Goal: Check status

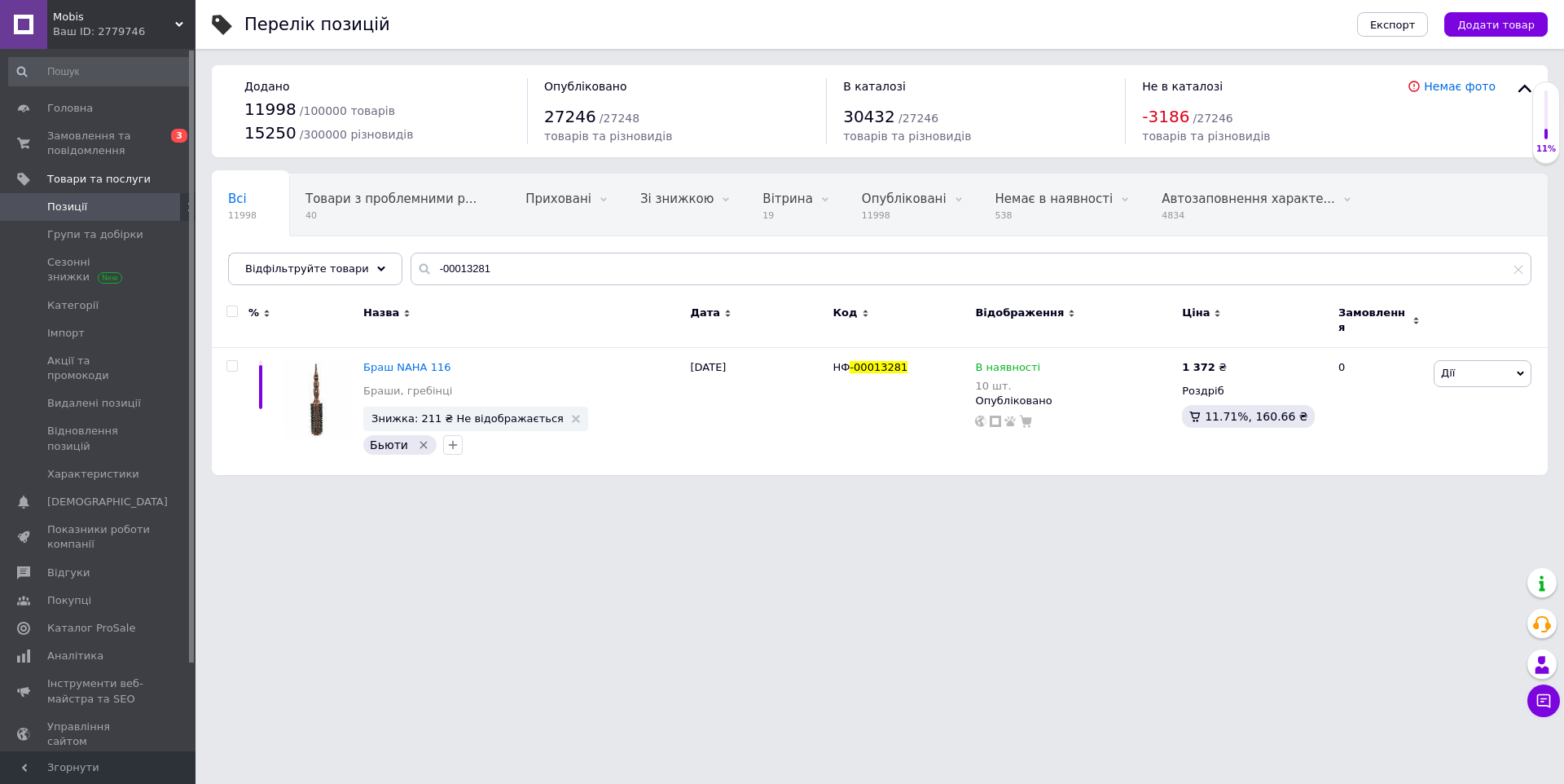
click at [112, 144] on span "Замовлення та повідомлення" at bounding box center [99, 143] width 103 height 30
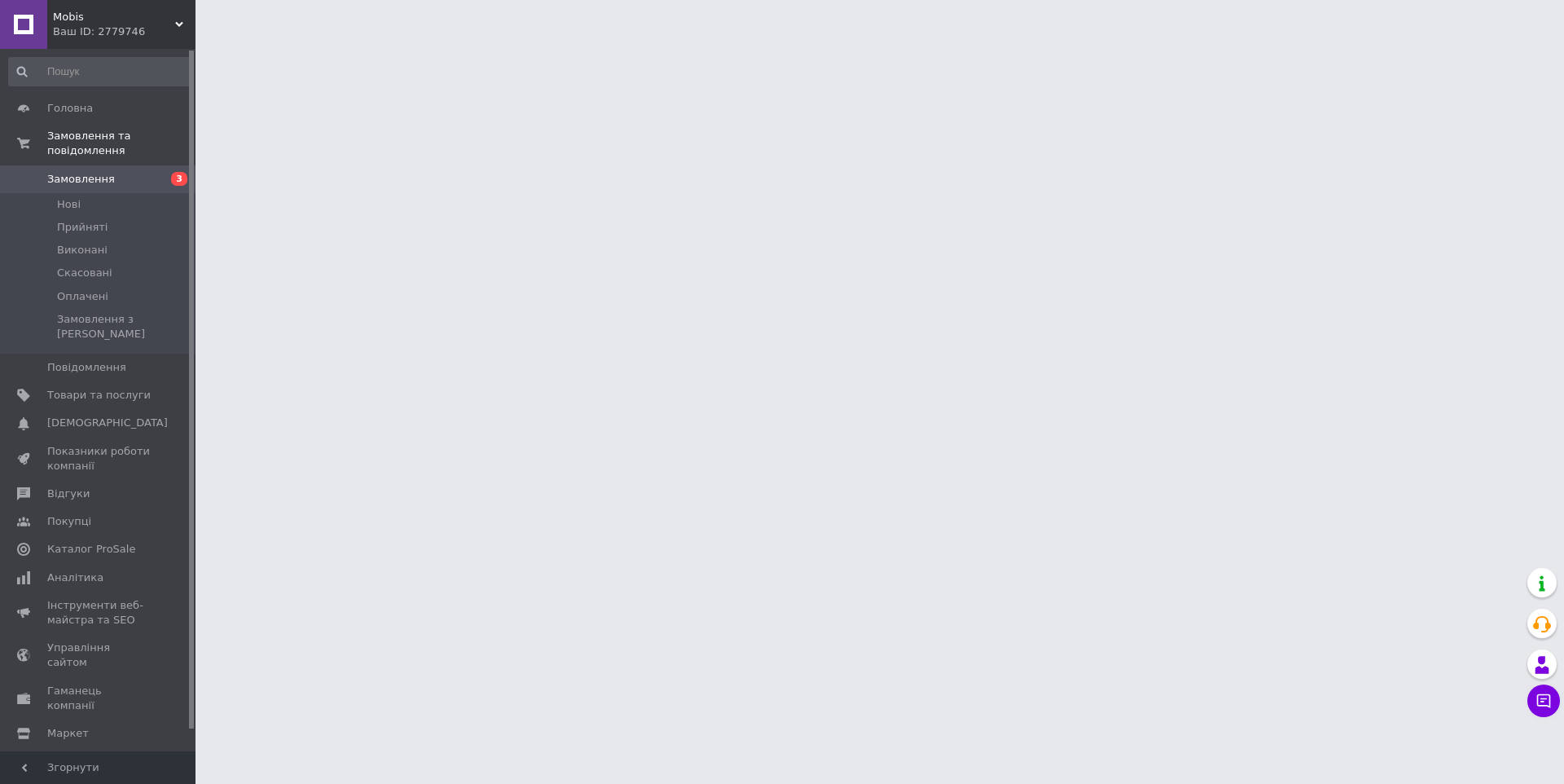
click at [109, 184] on span "Замовлення" at bounding box center [81, 178] width 68 height 14
click at [108, 179] on span "Замовлення" at bounding box center [81, 178] width 68 height 14
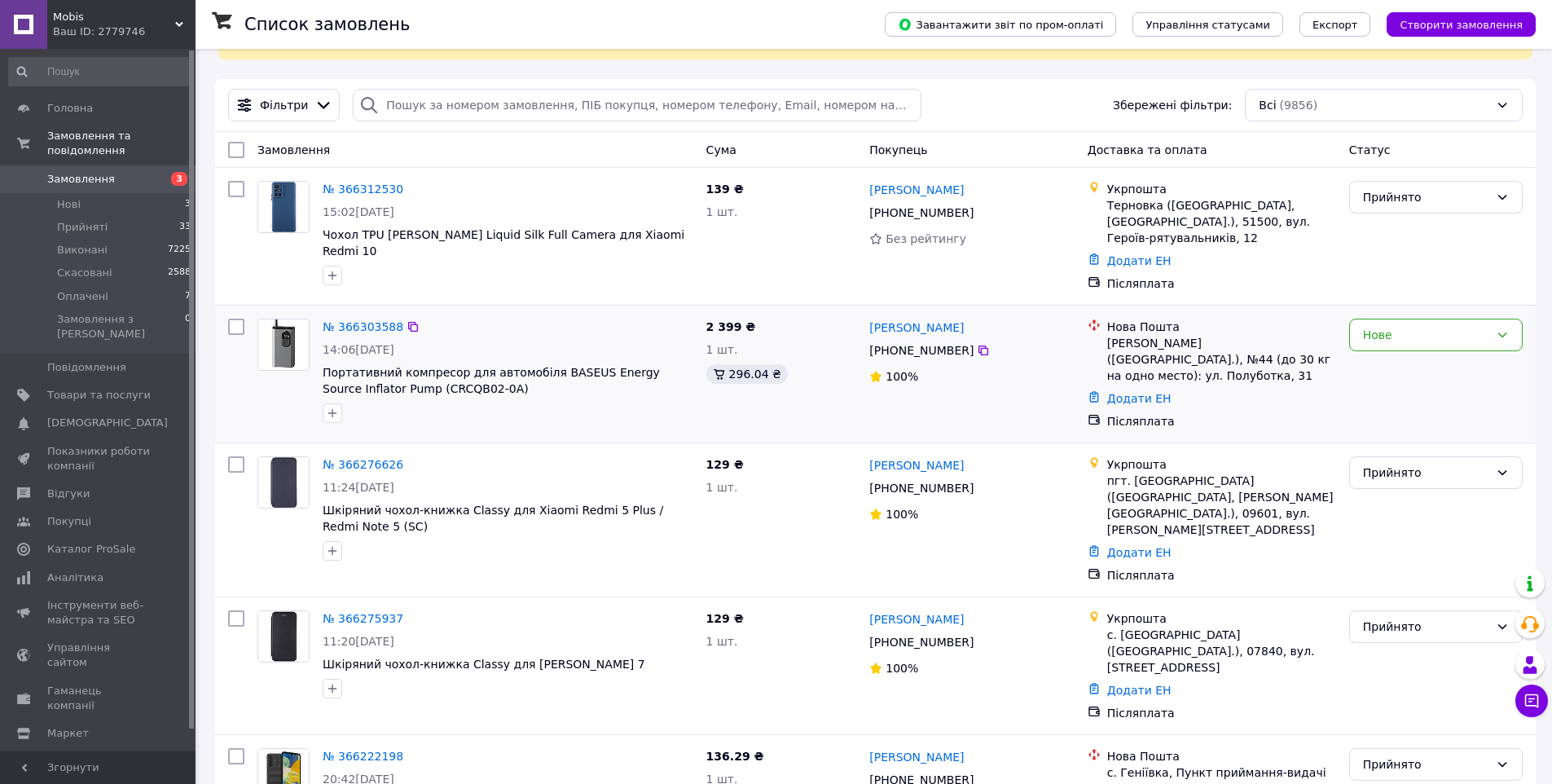
scroll to position [76, 0]
